Goal: Task Accomplishment & Management: Manage account settings

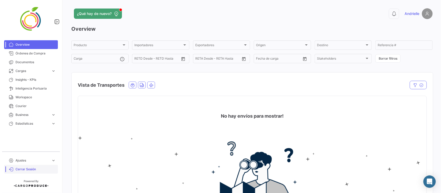
click at [29, 167] on span "Cerrar Sesión" at bounding box center [36, 169] width 40 height 5
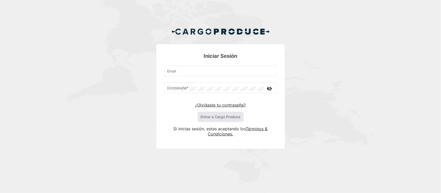
type input "andri@cargoproduce.com"
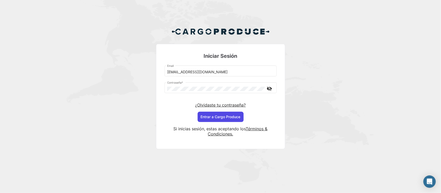
click at [222, 117] on button "Entrar a Cargo Produce" at bounding box center [221, 117] width 46 height 10
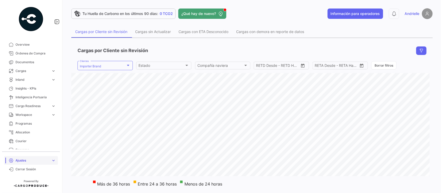
click at [31, 159] on span "Ajustes" at bounding box center [33, 160] width 34 height 5
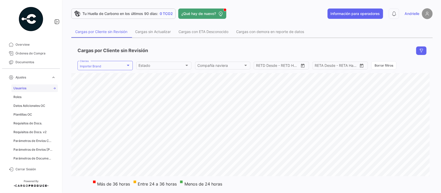
click at [24, 87] on span "Usuarios" at bounding box center [19, 88] width 13 height 5
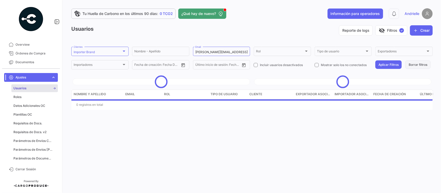
click at [420, 64] on button "Borrar filtros" at bounding box center [418, 64] width 25 height 9
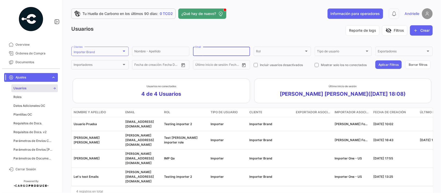
click at [214, 53] on input "Email" at bounding box center [221, 52] width 53 height 4
paste input "mgarcia@vpcom.com"
type input "mgarcia@vpcom.com"
click at [376, 61] on button "Aplicar Filtros" at bounding box center [389, 64] width 26 height 9
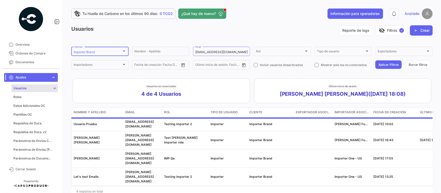
click at [99, 51] on div "Importer Brand" at bounding box center [98, 52] width 48 height 4
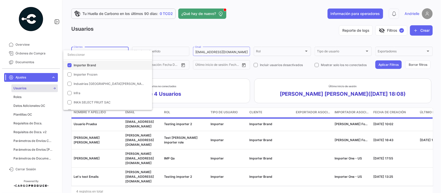
click at [87, 65] on span "Importer Brand" at bounding box center [85, 65] width 22 height 4
click at [101, 38] on div at bounding box center [220, 96] width 441 height 193
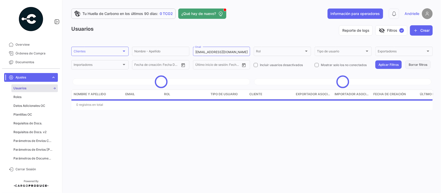
click at [415, 66] on button "Borrar filtros" at bounding box center [418, 64] width 25 height 9
click at [199, 50] on input "Email" at bounding box center [221, 52] width 53 height 4
paste input "mgarcia@vpcom.com"
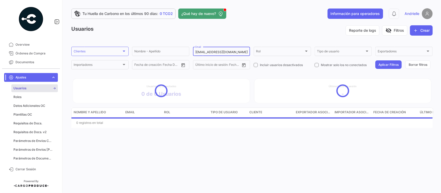
click at [196, 52] on input "mgarcia@vpcom.com" at bounding box center [221, 52] width 53 height 4
type input "mgarcia@vpcom.com"
drag, startPoint x: 394, startPoint y: 65, endPoint x: 378, endPoint y: 68, distance: 16.4
click at [394, 65] on button "Aplicar Filtros" at bounding box center [389, 64] width 26 height 9
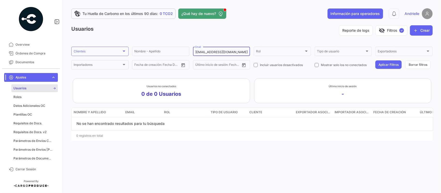
click at [196, 51] on input "mgarcia@vpcom.com" at bounding box center [221, 52] width 53 height 4
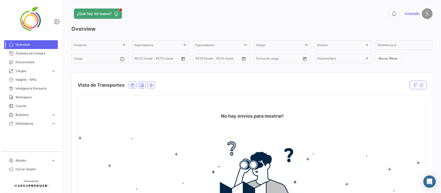
scroll to position [32, 0]
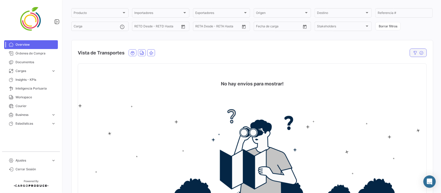
click at [413, 53] on icon "button" at bounding box center [415, 53] width 4 height 4
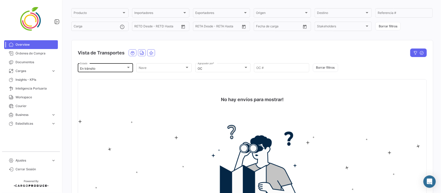
click at [126, 68] on div at bounding box center [128, 68] width 5 height 4
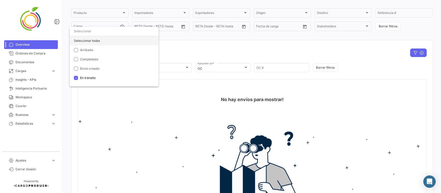
click at [92, 39] on div "Seleccionar todas" at bounding box center [114, 40] width 89 height 9
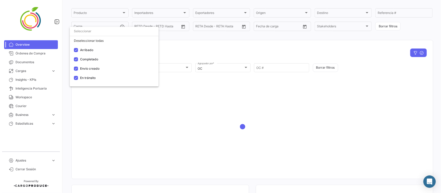
click at [193, 52] on div at bounding box center [220, 96] width 441 height 193
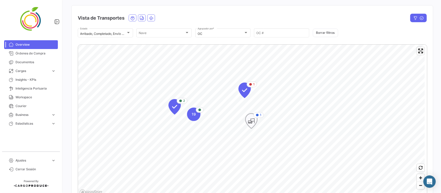
scroll to position [65, 0]
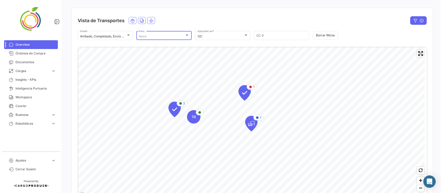
click at [177, 35] on div "Nave" at bounding box center [162, 37] width 46 height 4
click at [210, 10] on div at bounding box center [220, 96] width 441 height 193
click at [228, 36] on div "OC" at bounding box center [221, 37] width 46 height 4
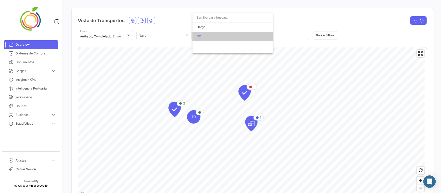
click at [290, 24] on div at bounding box center [220, 96] width 441 height 193
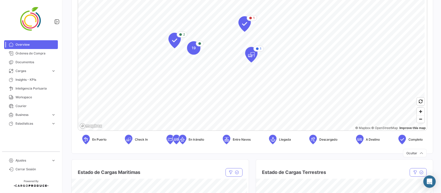
scroll to position [97, 0]
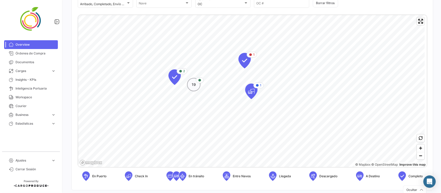
click at [195, 89] on div "19" at bounding box center [193, 84] width 13 height 13
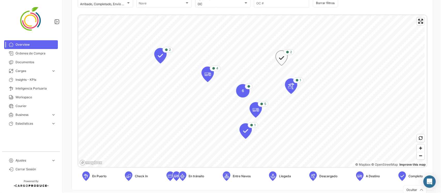
click at [282, 61] on icon "Map marker" at bounding box center [281, 58] width 7 height 11
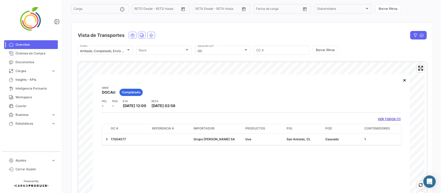
scroll to position [65, 0]
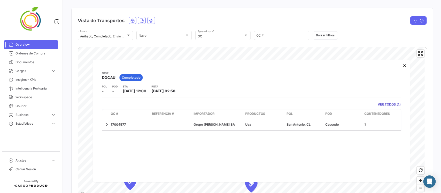
click at [101, 78] on div "Nave DOCAU Completado POL - POD - ETA [DATE] 12:00 RETA [DATE] 02:58 VER TODOS …" at bounding box center [252, 121] width 318 height 123
drag, startPoint x: 103, startPoint y: 78, endPoint x: 117, endPoint y: 74, distance: 14.8
click at [117, 74] on div "Nave DOCAU Completado" at bounding box center [251, 77] width 299 height 13
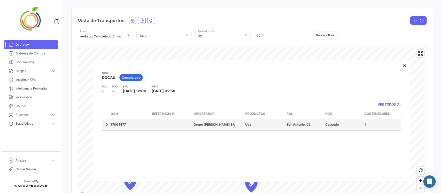
click at [106, 124] on link at bounding box center [106, 124] width 5 height 5
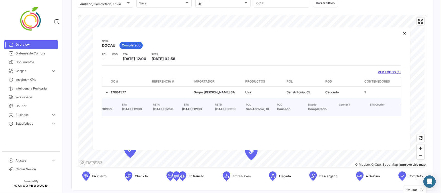
scroll to position [0, 0]
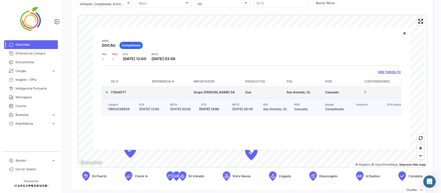
click at [105, 95] on link at bounding box center [106, 92] width 5 height 5
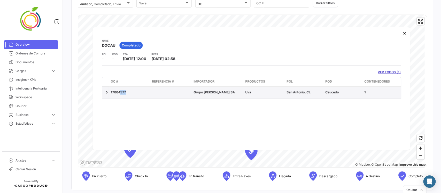
drag, startPoint x: 118, startPoint y: 94, endPoint x: 125, endPoint y: 92, distance: 6.6
click at [125, 92] on div "17004577" at bounding box center [129, 92] width 37 height 5
click at [109, 96] on datatable-body-cell "17004577" at bounding box center [129, 92] width 41 height 11
click at [134, 89] on datatable-body-cell "17004577" at bounding box center [129, 92] width 41 height 11
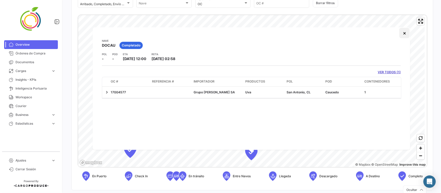
click at [402, 33] on button "×" at bounding box center [405, 33] width 10 height 10
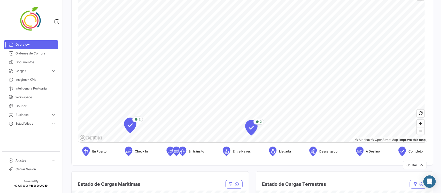
scroll to position [129, 0]
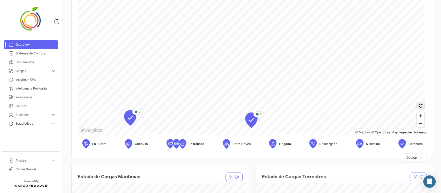
click at [419, 106] on icon "button" at bounding box center [421, 106] width 4 height 4
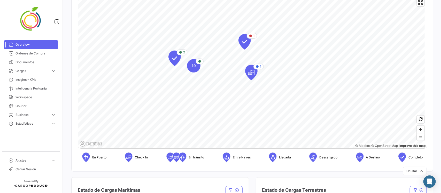
scroll to position [19, 0]
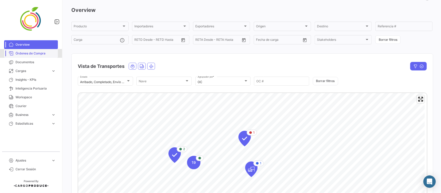
click at [31, 54] on span "Órdenes de Compra" at bounding box center [36, 53] width 40 height 5
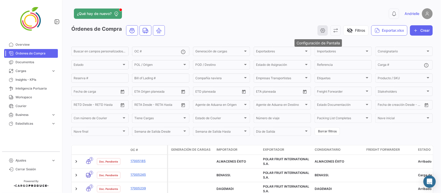
click at [320, 32] on icon "button" at bounding box center [322, 30] width 5 height 5
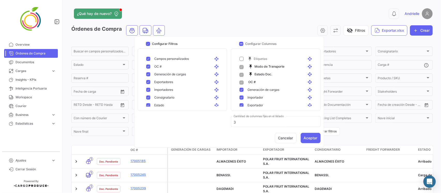
click at [270, 12] on div "0 [PERSON_NAME]" at bounding box center [351, 13] width 163 height 11
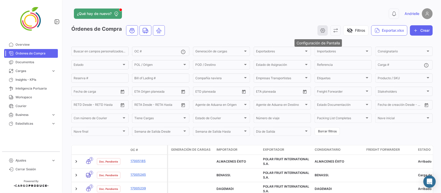
click at [320, 29] on icon "button" at bounding box center [322, 30] width 5 height 5
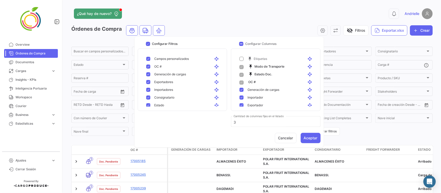
click at [148, 67] on mat-pseudo-checkbox at bounding box center [148, 67] width 4 height 4
click at [147, 68] on mat-pseudo-checkbox at bounding box center [148, 67] width 4 height 4
checkbox input "true"
drag, startPoint x: 157, startPoint y: 104, endPoint x: 157, endPoint y: 96, distance: 7.8
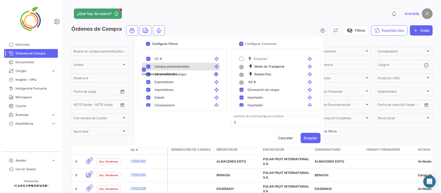
drag, startPoint x: 159, startPoint y: 59, endPoint x: 159, endPoint y: 70, distance: 11.6
click at [221, 29] on div "visibility_off Filtros Exportar.xlsx Crear" at bounding box center [301, 30] width 264 height 10
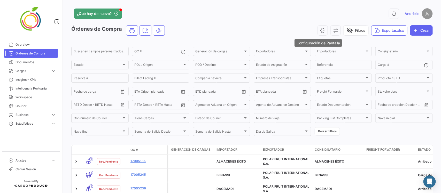
drag, startPoint x: 315, startPoint y: 33, endPoint x: 332, endPoint y: 37, distance: 17.4
click at [318, 32] on button "button" at bounding box center [323, 30] width 10 height 10
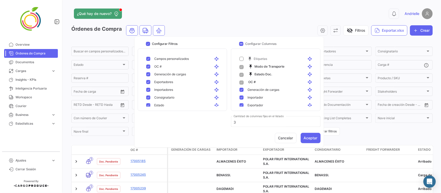
click at [286, 22] on app-header "¿Qué hay de nuevo? 0 Andrielle" at bounding box center [252, 16] width 362 height 17
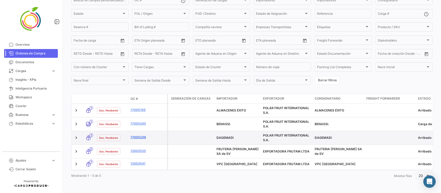
scroll to position [56, 0]
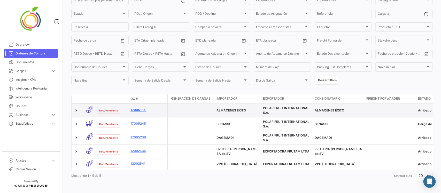
click at [140, 108] on link "17005185" at bounding box center [148, 110] width 35 height 5
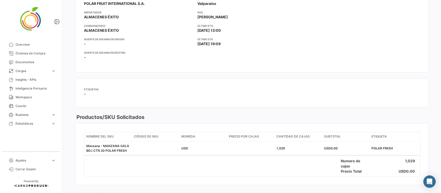
scroll to position [162, 0]
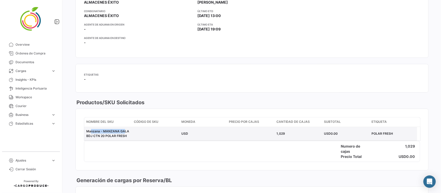
drag, startPoint x: 90, startPoint y: 132, endPoint x: 123, endPoint y: 134, distance: 32.9
click at [123, 134] on div "Manzana - MANZANA GALA BDJ CTN 20 POLAR FRESH" at bounding box center [107, 133] width 43 height 9
click at [133, 134] on datatable-body-cell at bounding box center [156, 133] width 48 height 13
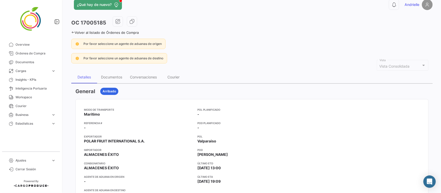
scroll to position [0, 0]
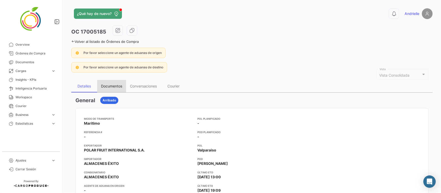
click at [112, 87] on div "Documentos" at bounding box center [111, 86] width 21 height 4
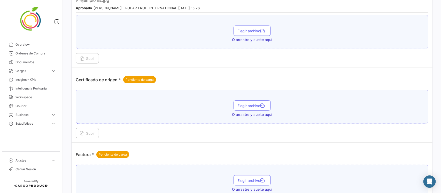
scroll to position [29, 0]
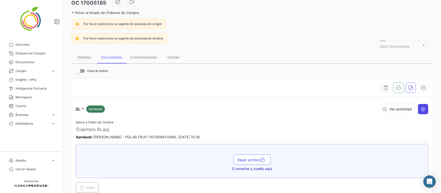
click at [421, 110] on icon at bounding box center [423, 109] width 5 height 5
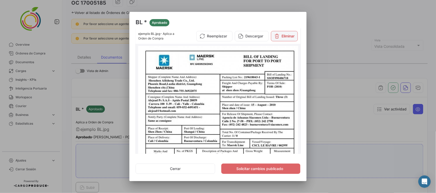
click at [286, 37] on button "Eliminar" at bounding box center [284, 36] width 27 height 10
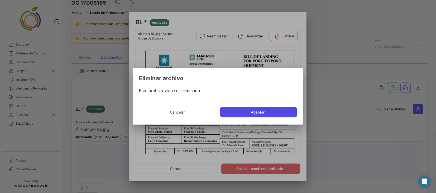
click at [266, 113] on button "Aceptar" at bounding box center [258, 112] width 77 height 10
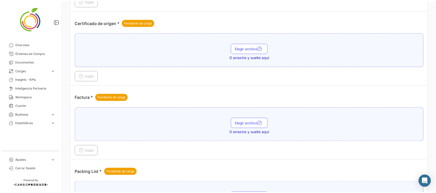
scroll to position [61, 0]
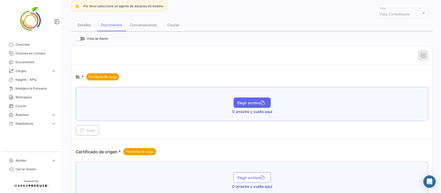
click at [256, 105] on button "Elegir archivo" at bounding box center [252, 103] width 37 height 10
click at [87, 129] on span "Subir" at bounding box center [87, 130] width 15 height 4
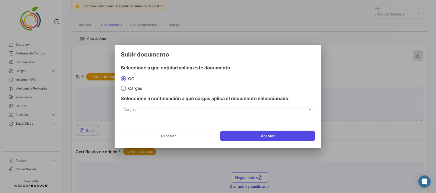
click at [263, 136] on button "Aceptar" at bounding box center [267, 136] width 95 height 10
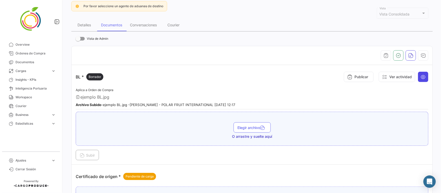
click at [421, 77] on icon at bounding box center [423, 76] width 5 height 5
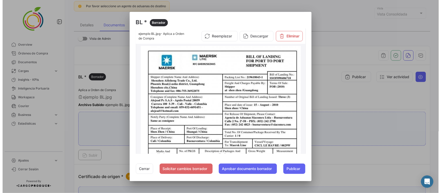
scroll to position [32, 0]
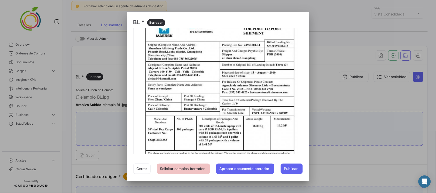
click at [185, 171] on button "Solicitar cambios borrador" at bounding box center [183, 169] width 53 height 10
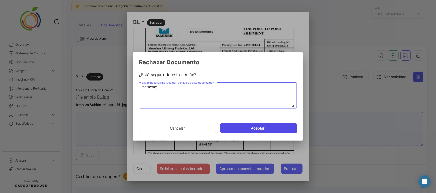
type textarea "mememe"
click at [245, 128] on button "Aceptar" at bounding box center [258, 128] width 77 height 10
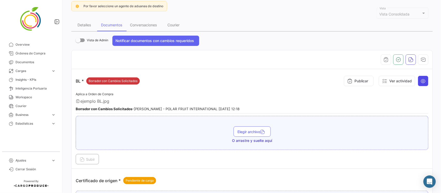
click at [421, 81] on icon at bounding box center [423, 81] width 5 height 5
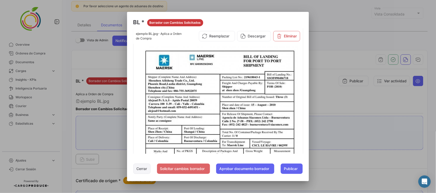
click at [135, 169] on button "Cerrar" at bounding box center [141, 169] width 17 height 10
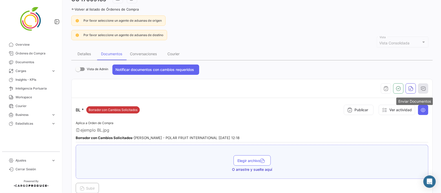
click at [421, 89] on icon "button" at bounding box center [423, 88] width 5 height 5
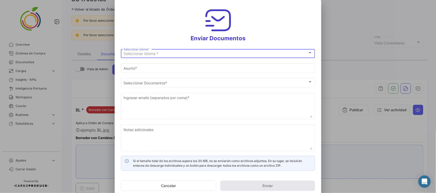
click at [166, 53] on div "Seleccionar Idioma *" at bounding box center [216, 54] width 184 height 4
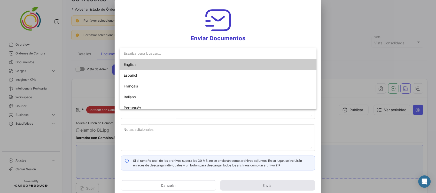
click at [145, 63] on span "English" at bounding box center [160, 64] width 72 height 11
type input "[PERSON_NAME] has shared the documents of PO # 17005185 with you"
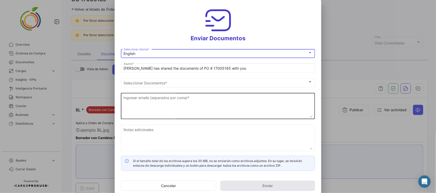
click at [181, 104] on textarea "Ingresar emails (separados por coma) *" at bounding box center [218, 106] width 189 height 23
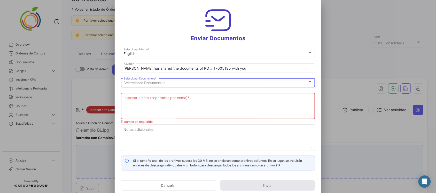
click at [193, 82] on div "Seleccionar Documentos" at bounding box center [216, 83] width 184 height 4
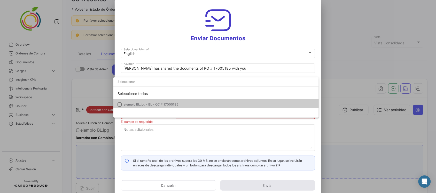
click at [119, 106] on mat-pseudo-checkbox at bounding box center [120, 105] width 4 height 4
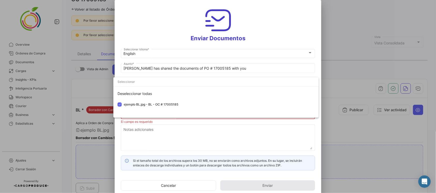
click at [170, 133] on div at bounding box center [218, 96] width 436 height 193
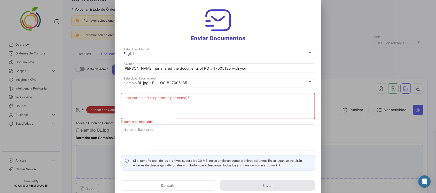
click at [174, 105] on textarea "Ingresar emails (separados por coma) *" at bounding box center [218, 106] width 189 height 23
click at [342, 66] on div at bounding box center [218, 96] width 436 height 193
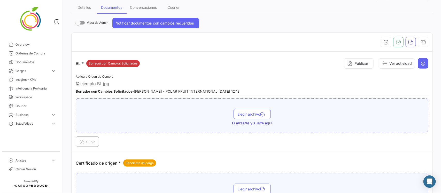
scroll to position [0, 0]
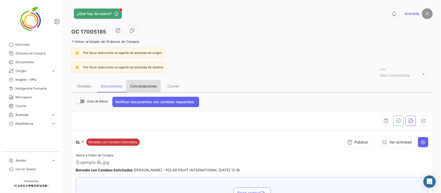
click at [140, 86] on div "Conversaciones" at bounding box center [143, 86] width 27 height 4
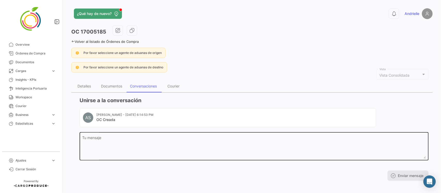
click at [108, 143] on textarea "Tu mensaje" at bounding box center [254, 147] width 344 height 23
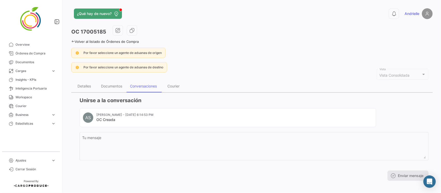
drag, startPoint x: 97, startPoint y: 116, endPoint x: 132, endPoint y: 116, distance: 35.1
click at [176, 120] on mat-card-header "AS [PERSON_NAME] - [DATE] 6:14:53 PM OC Creada" at bounding box center [228, 118] width 290 height 10
click at [178, 87] on div "Courier" at bounding box center [174, 86] width 12 height 4
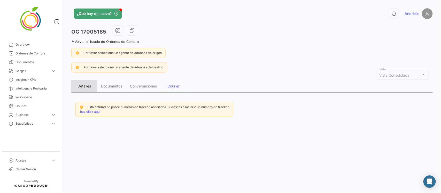
click at [80, 86] on div "Detalles" at bounding box center [84, 86] width 13 height 4
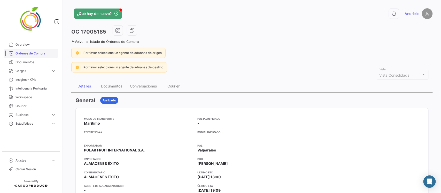
click at [35, 52] on span "Órdenes de Compra" at bounding box center [36, 53] width 40 height 5
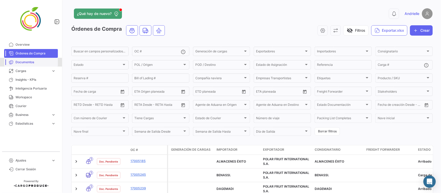
click at [24, 63] on span "Documentos" at bounding box center [36, 62] width 40 height 5
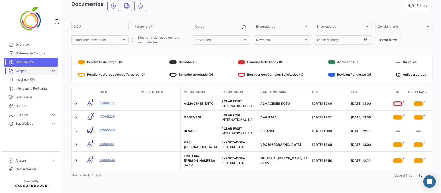
click at [22, 71] on span "Cargas" at bounding box center [33, 71] width 34 height 5
click at [30, 90] on span "Cargas Marítimas" at bounding box center [26, 90] width 26 height 5
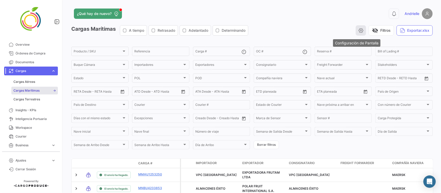
click at [358, 32] on icon "button" at bounding box center [360, 30] width 5 height 5
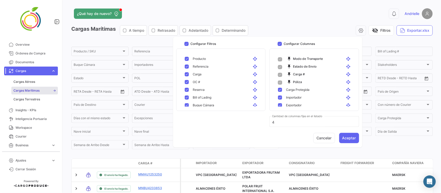
click at [309, 12] on div "0 [PERSON_NAME]" at bounding box center [351, 13] width 163 height 11
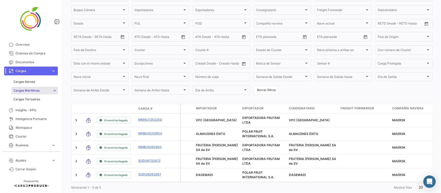
scroll to position [65, 0]
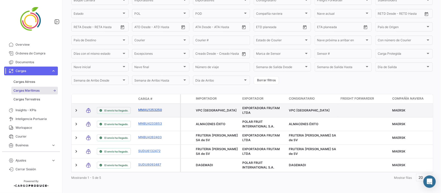
click at [152, 111] on link "MMAU1253250" at bounding box center [151, 110] width 27 height 5
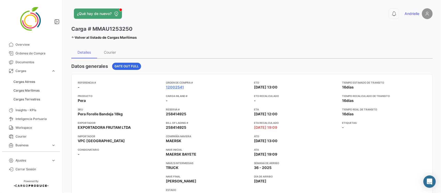
scroll to position [32, 0]
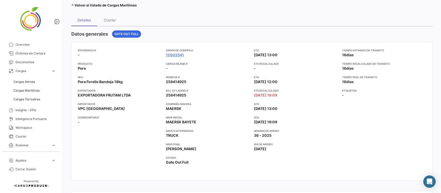
drag, startPoint x: 252, startPoint y: 110, endPoint x: 292, endPoint y: 110, distance: 39.8
click at [292, 110] on div "Referencia # - Producto Pera SKU Pera Forelle Bandeja 18kg Exportador EXPORTADO…" at bounding box center [252, 111] width 349 height 126
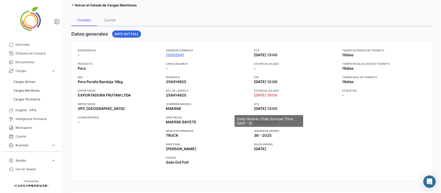
click at [278, 108] on span "[DATE] 13:00" at bounding box center [266, 108] width 24 height 5
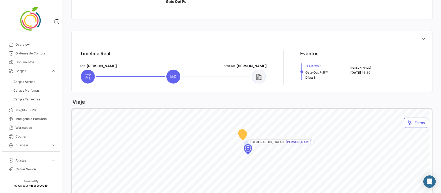
scroll to position [194, 0]
click at [421, 36] on icon at bounding box center [423, 38] width 5 height 5
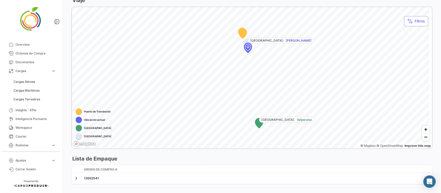
scroll to position [570, 0]
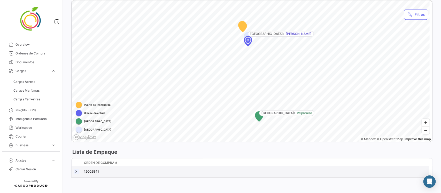
click at [75, 169] on link at bounding box center [76, 171] width 5 height 5
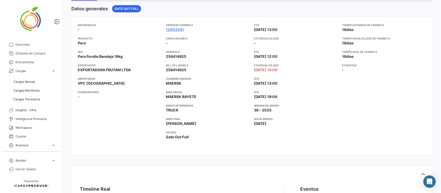
scroll to position [0, 0]
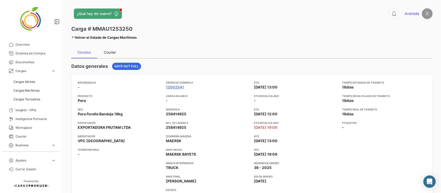
click at [112, 52] on div "Courier" at bounding box center [110, 52] width 12 height 4
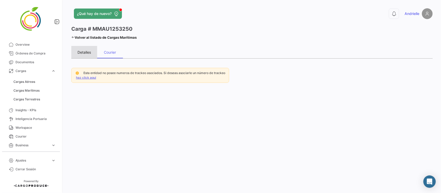
click at [82, 52] on div "Detalles" at bounding box center [84, 52] width 13 height 4
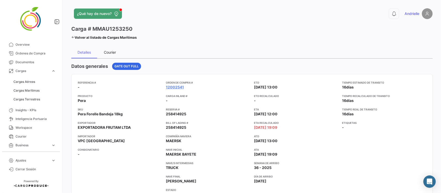
click at [112, 52] on div "Courier" at bounding box center [110, 52] width 12 height 4
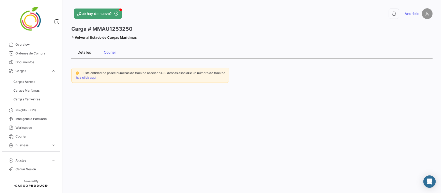
click at [87, 53] on div "Detalles" at bounding box center [84, 52] width 13 height 4
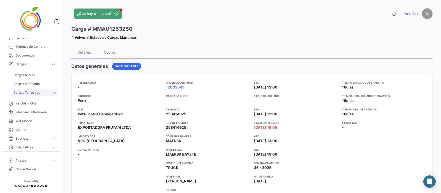
scroll to position [9, 0]
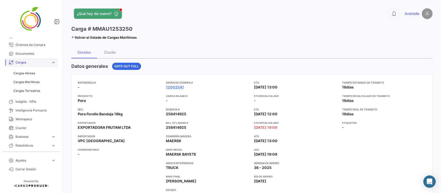
click at [51, 63] on span "expand_more" at bounding box center [53, 62] width 5 height 5
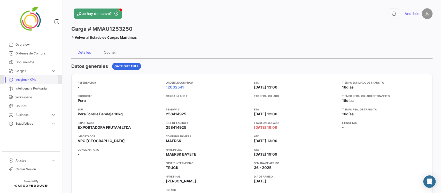
click at [27, 80] on span "Insights - KPIs" at bounding box center [36, 80] width 40 height 5
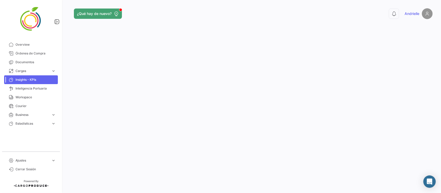
click at [105, 25] on iframe at bounding box center [252, 103] width 362 height 156
click at [27, 97] on span "Workspace" at bounding box center [36, 97] width 40 height 5
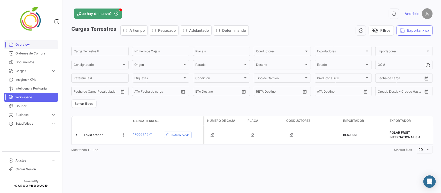
click at [22, 43] on span "Overview" at bounding box center [36, 44] width 40 height 5
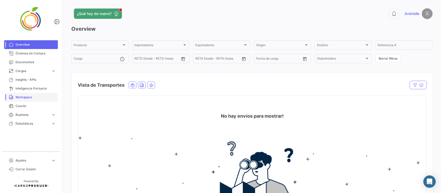
click at [28, 96] on span "Workspace" at bounding box center [36, 97] width 40 height 5
